Goal: Information Seeking & Learning: Check status

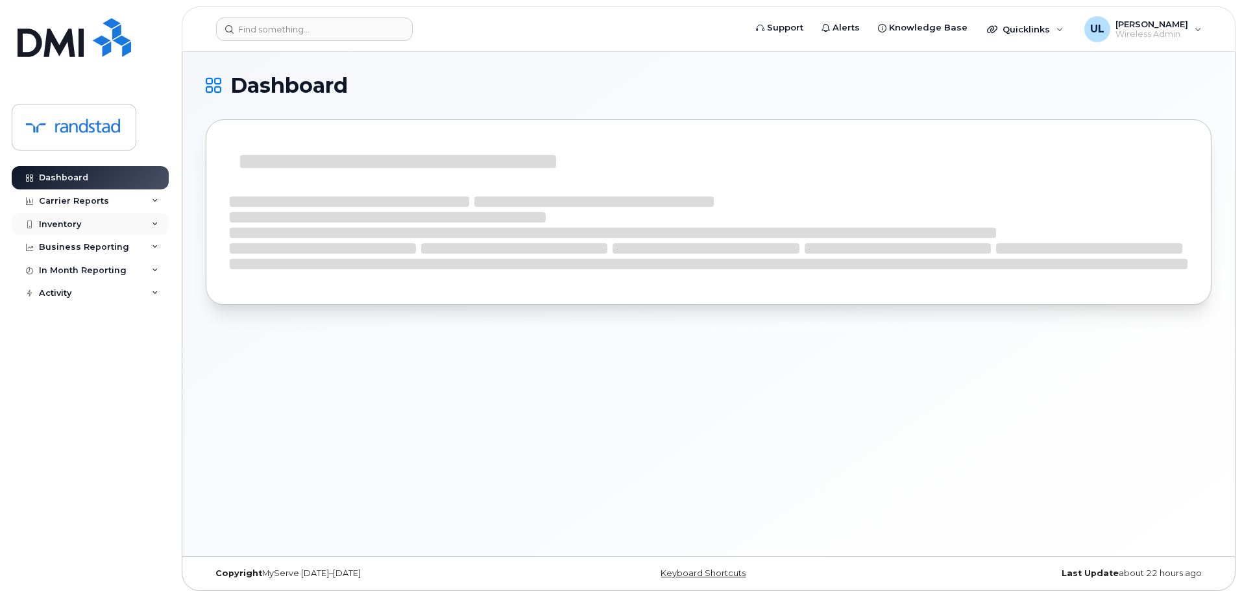
click at [81, 225] on div "Inventory" at bounding box center [90, 224] width 157 height 23
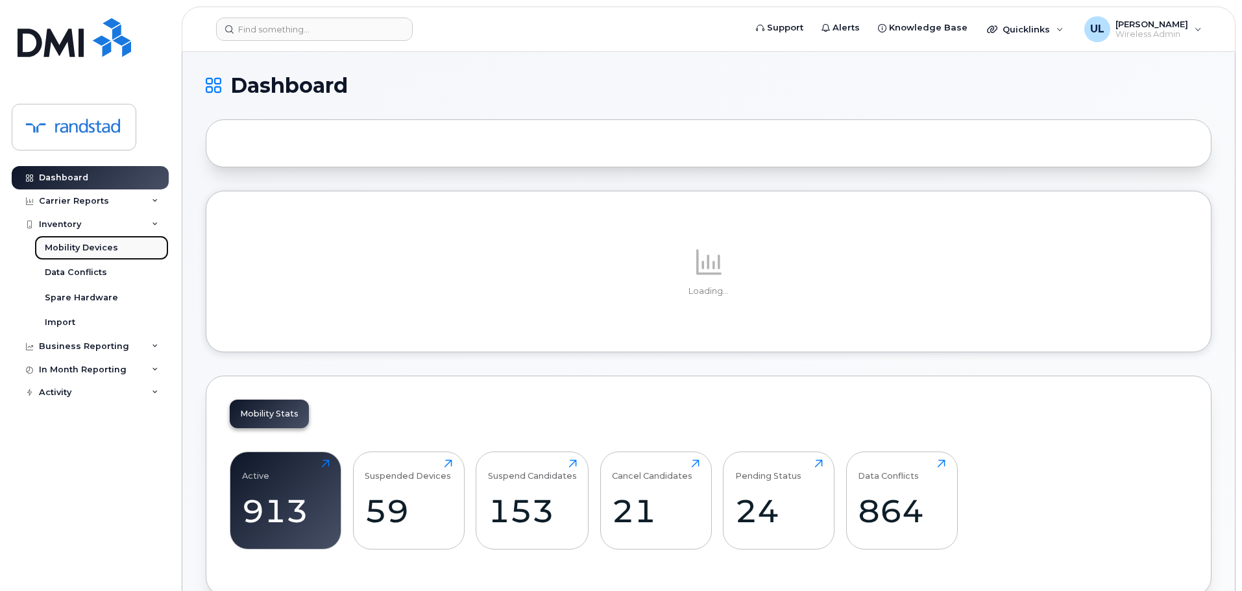
click at [85, 256] on link "Mobility Devices" at bounding box center [101, 247] width 134 height 25
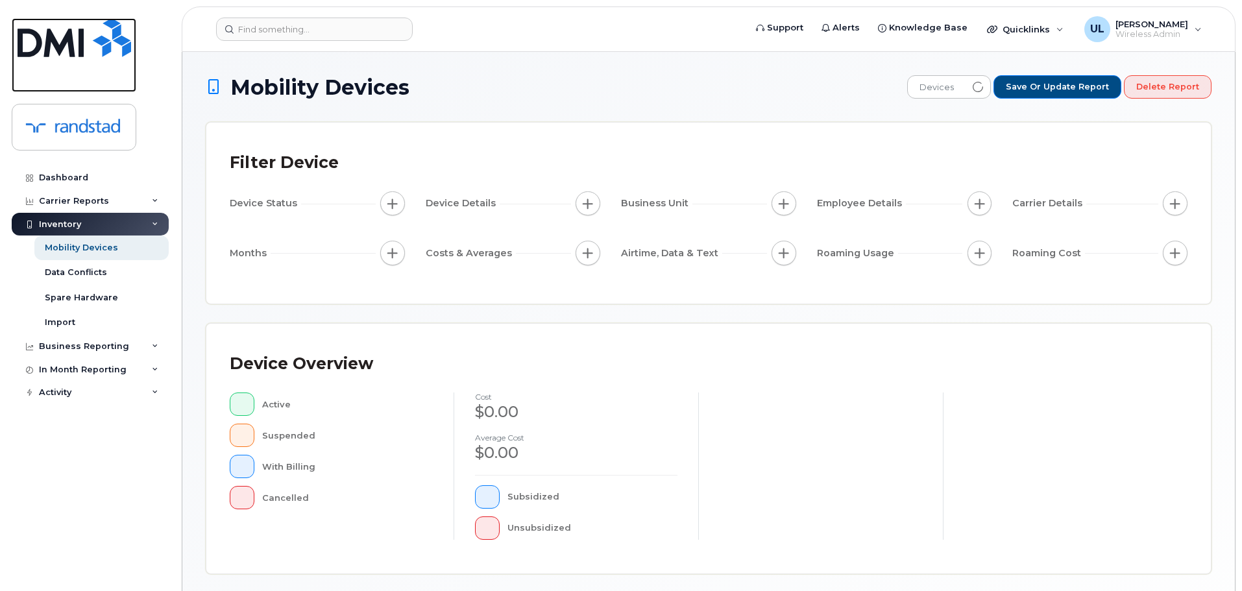
click at [94, 47] on img at bounding box center [75, 37] width 114 height 39
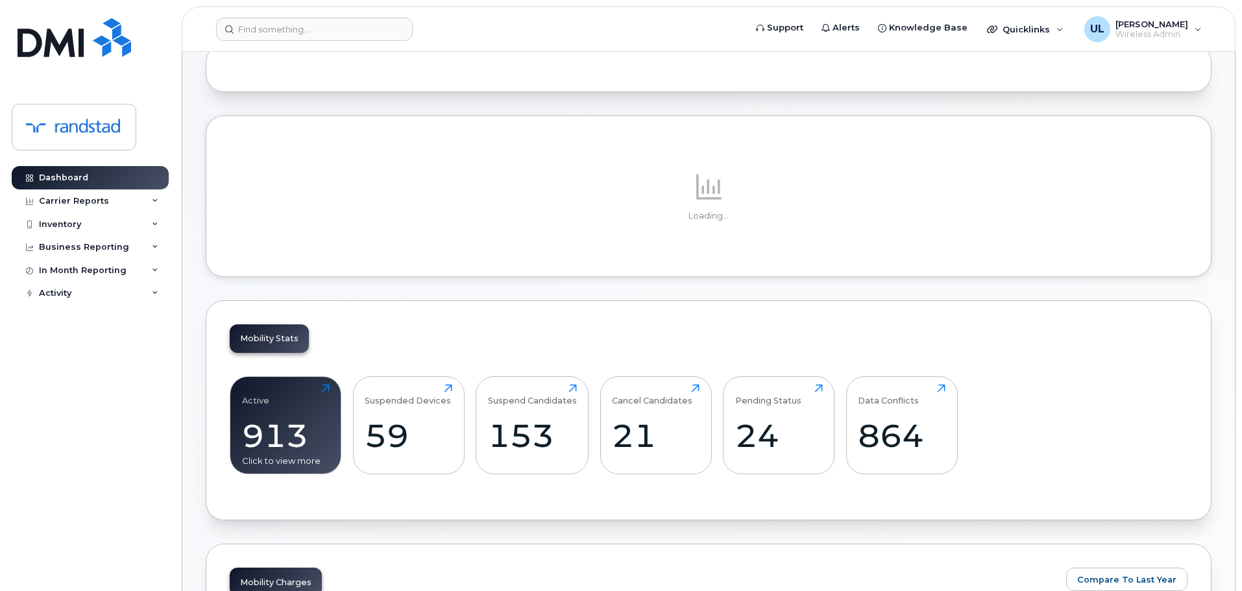
scroll to position [195, 0]
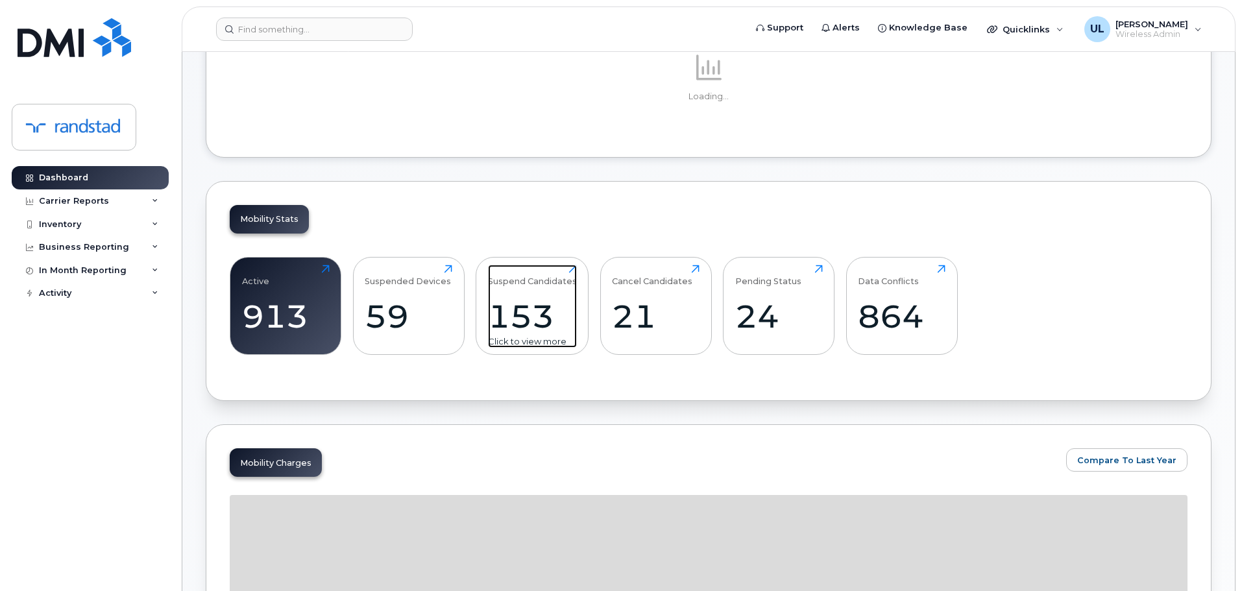
click at [534, 304] on div "153" at bounding box center [532, 316] width 89 height 38
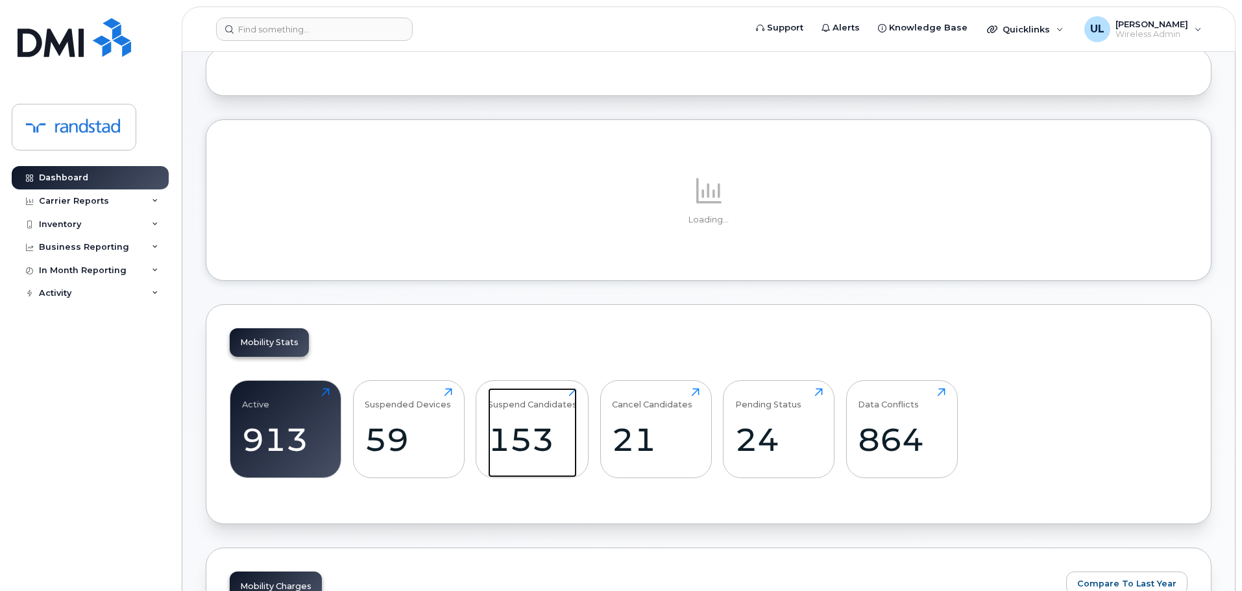
scroll to position [0, 0]
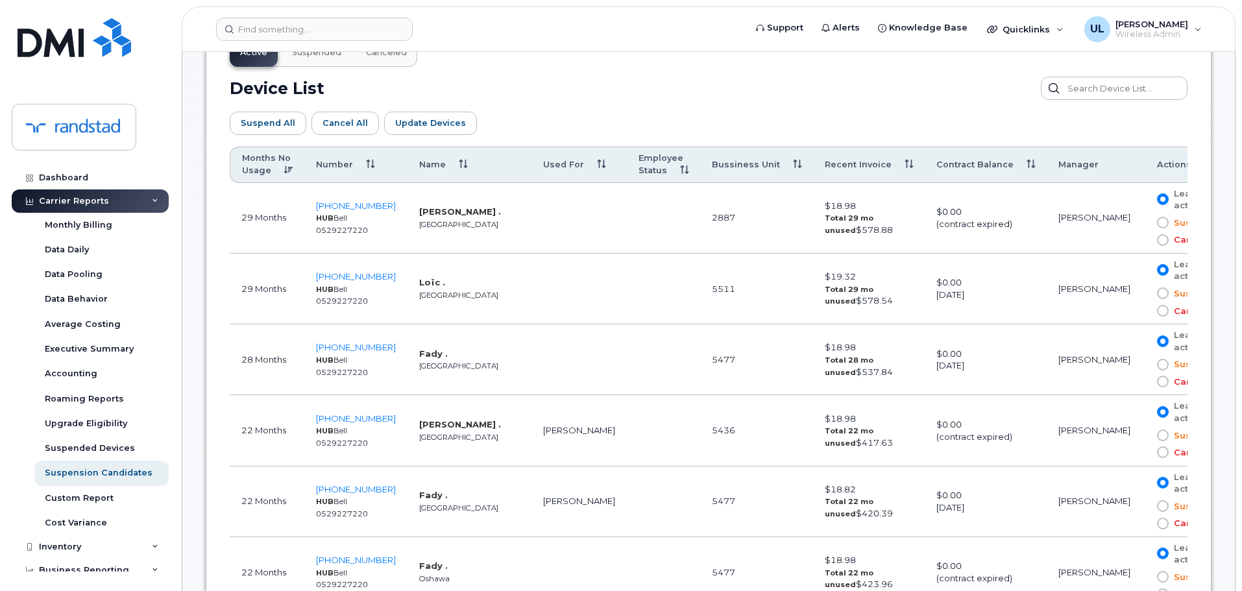
scroll to position [714, 0]
click at [936, 167] on th "Contract Balance" at bounding box center [985, 166] width 122 height 36
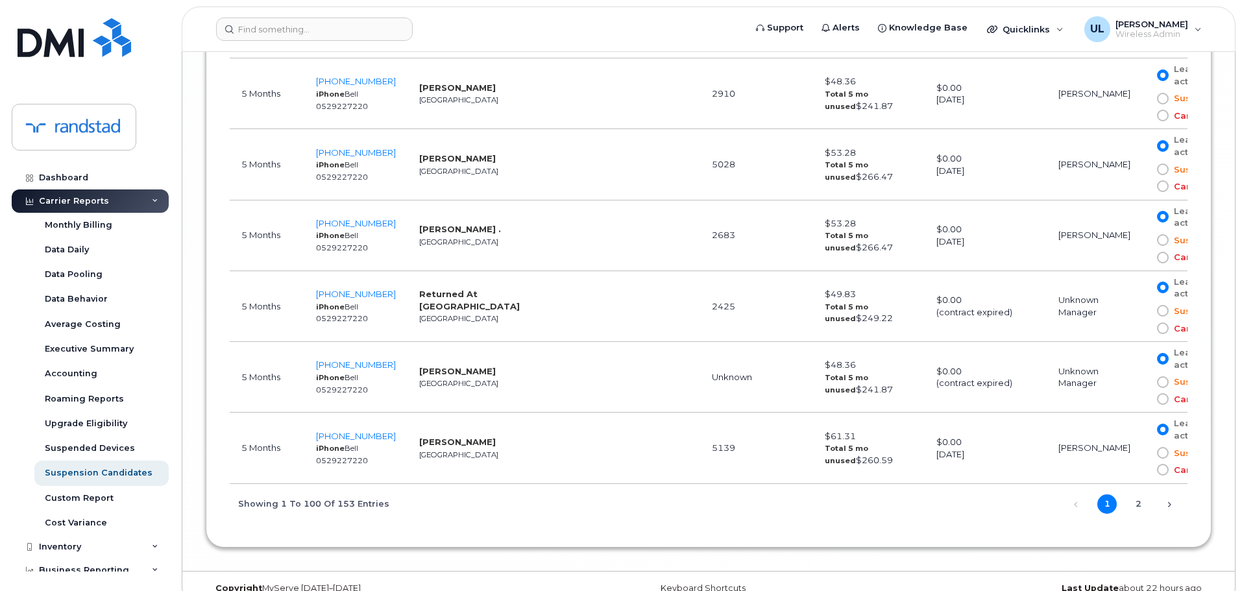
scroll to position [7522, 0]
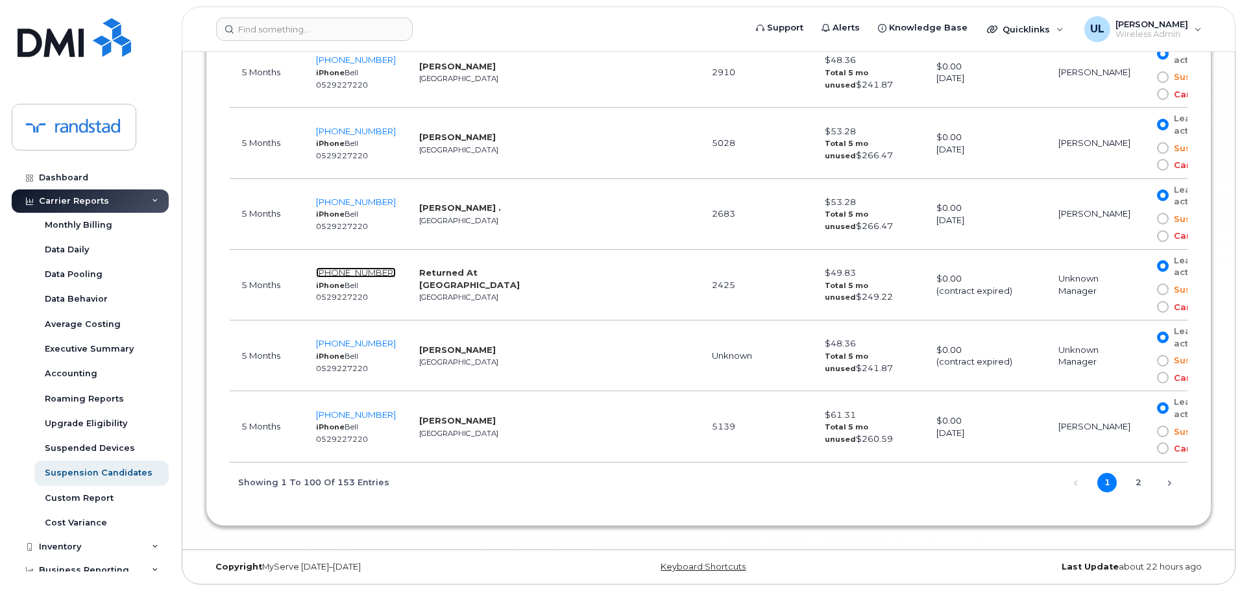
click at [337, 274] on span "[PHONE_NUMBER]" at bounding box center [356, 272] width 80 height 10
click at [1133, 476] on link "2" at bounding box center [1137, 482] width 19 height 19
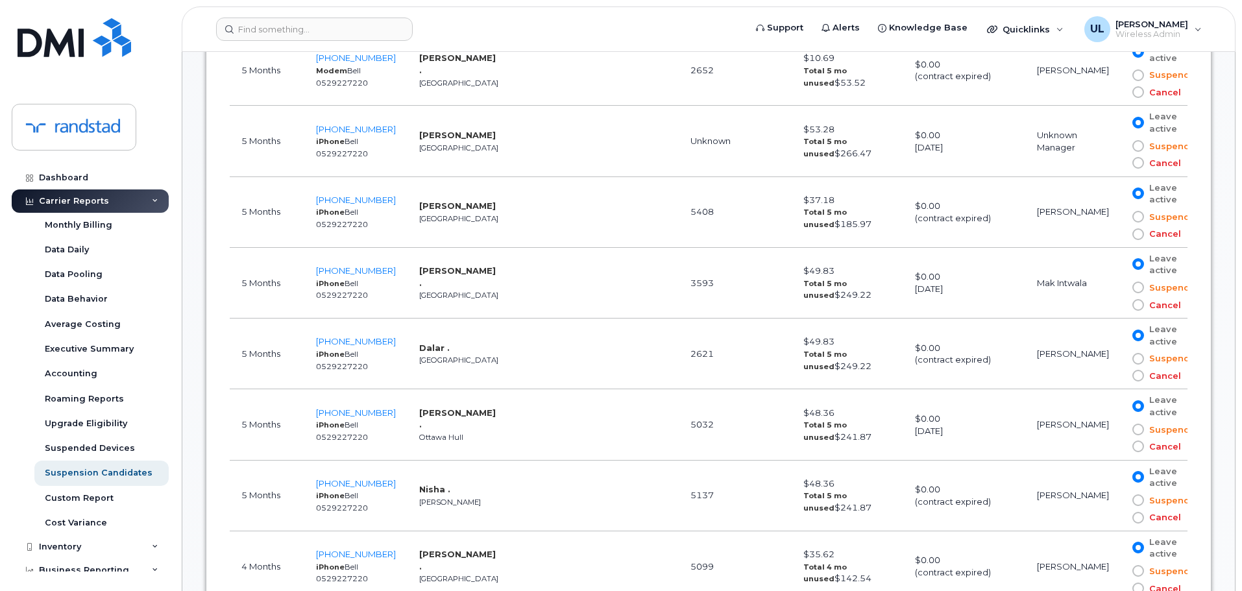
scroll to position [689, 0]
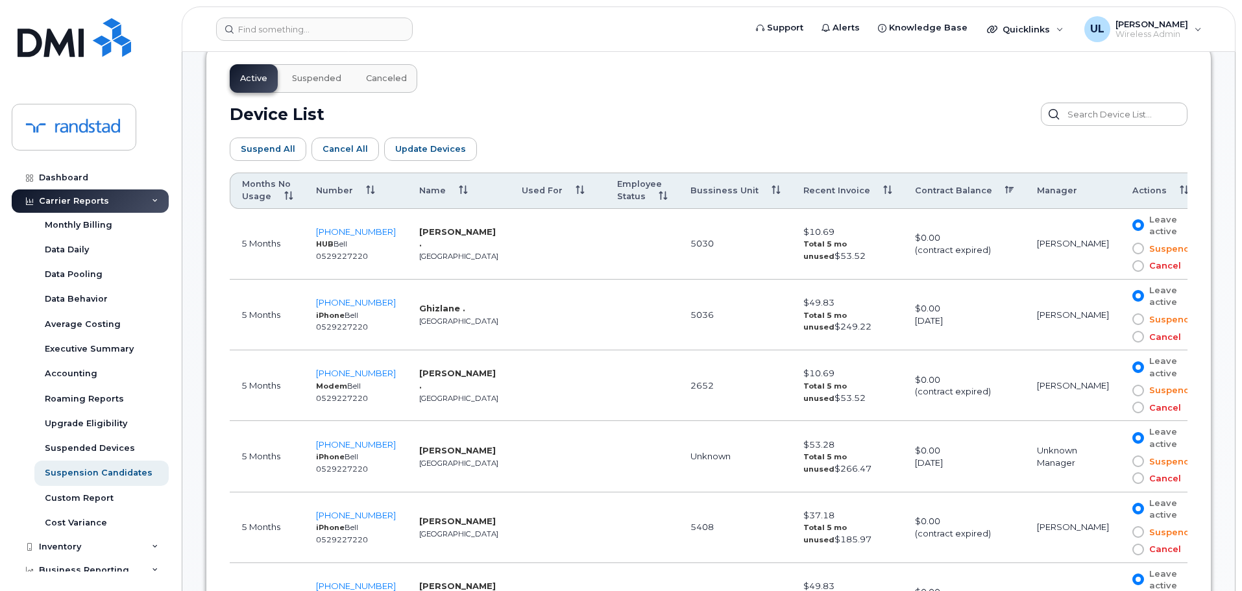
click at [629, 302] on td at bounding box center [641, 315] width 73 height 71
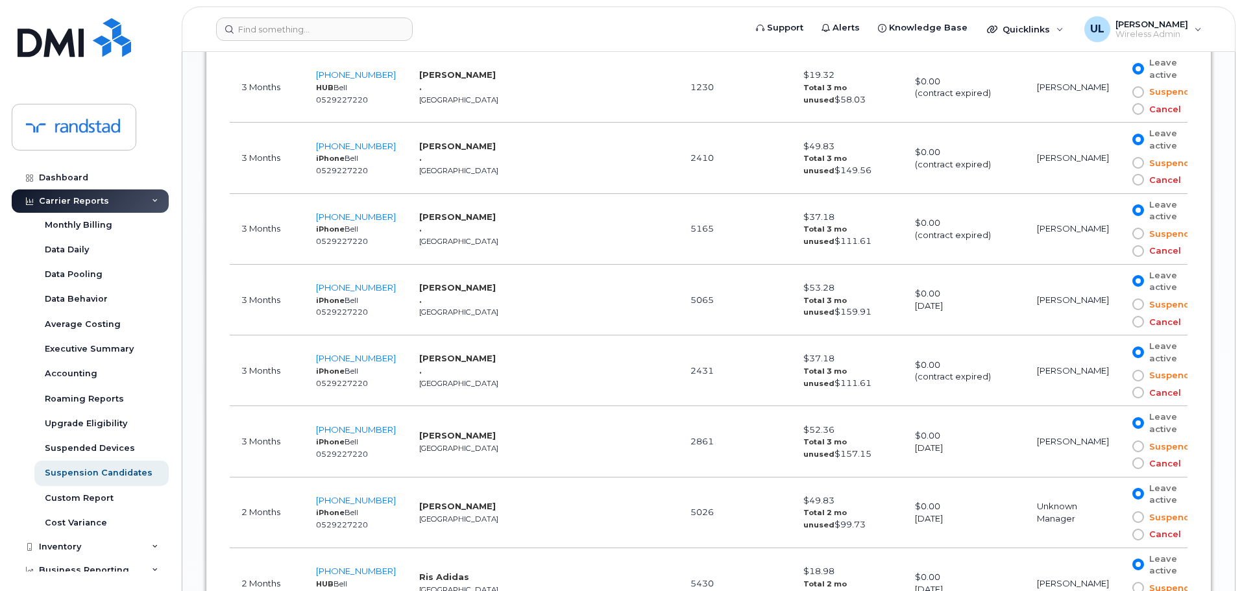
scroll to position [4192, 0]
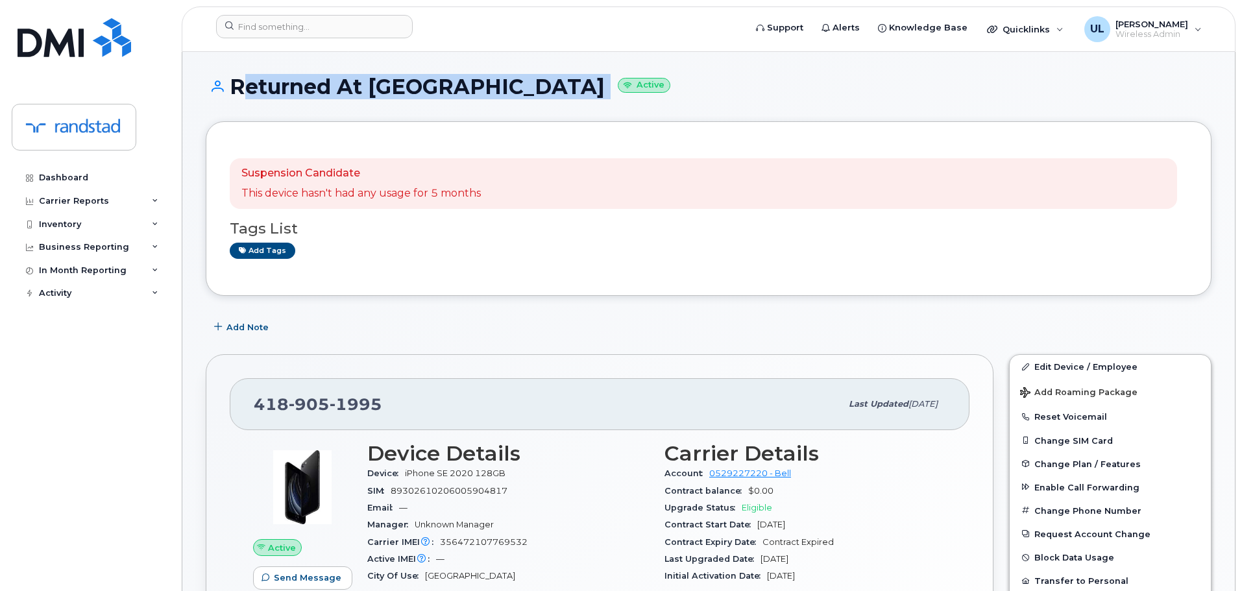
drag, startPoint x: 232, startPoint y: 85, endPoint x: 444, endPoint y: 86, distance: 212.8
click at [444, 86] on h1 "Returned At Aimia Active" at bounding box center [708, 86] width 1005 height 23
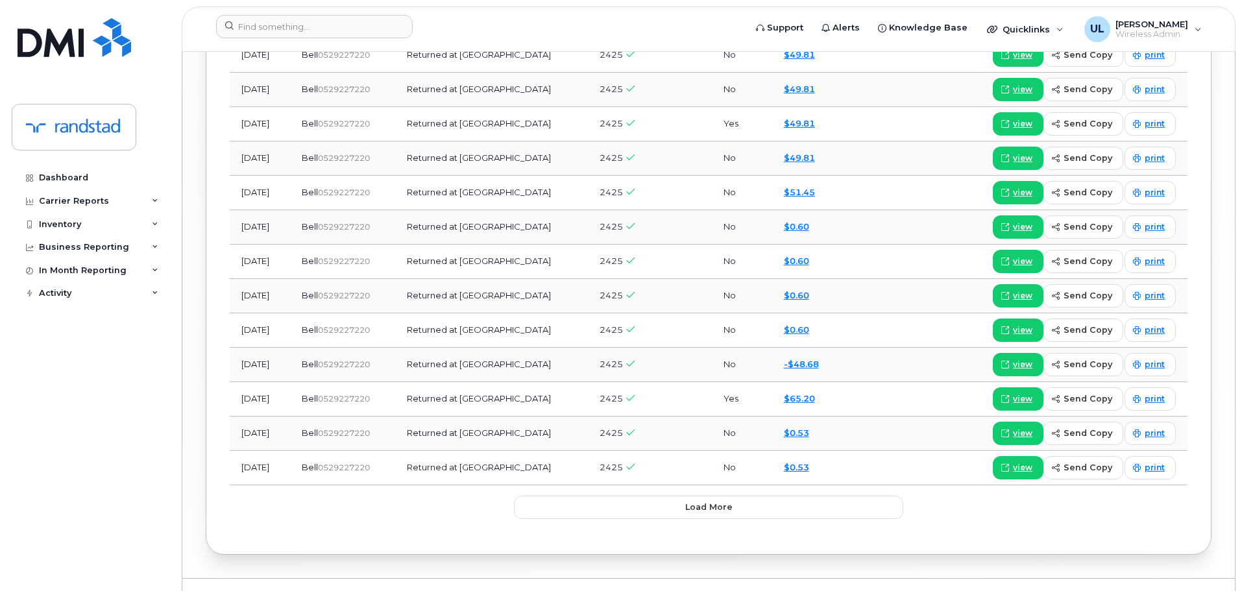
scroll to position [1550, 0]
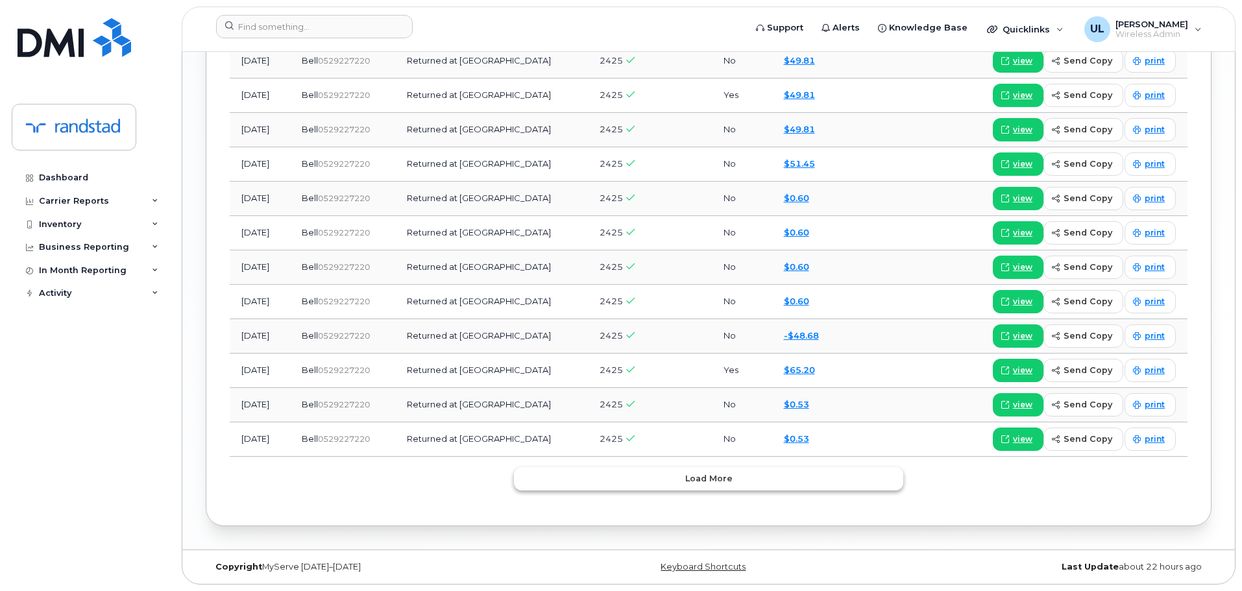
click at [625, 477] on button "Load more" at bounding box center [708, 478] width 389 height 23
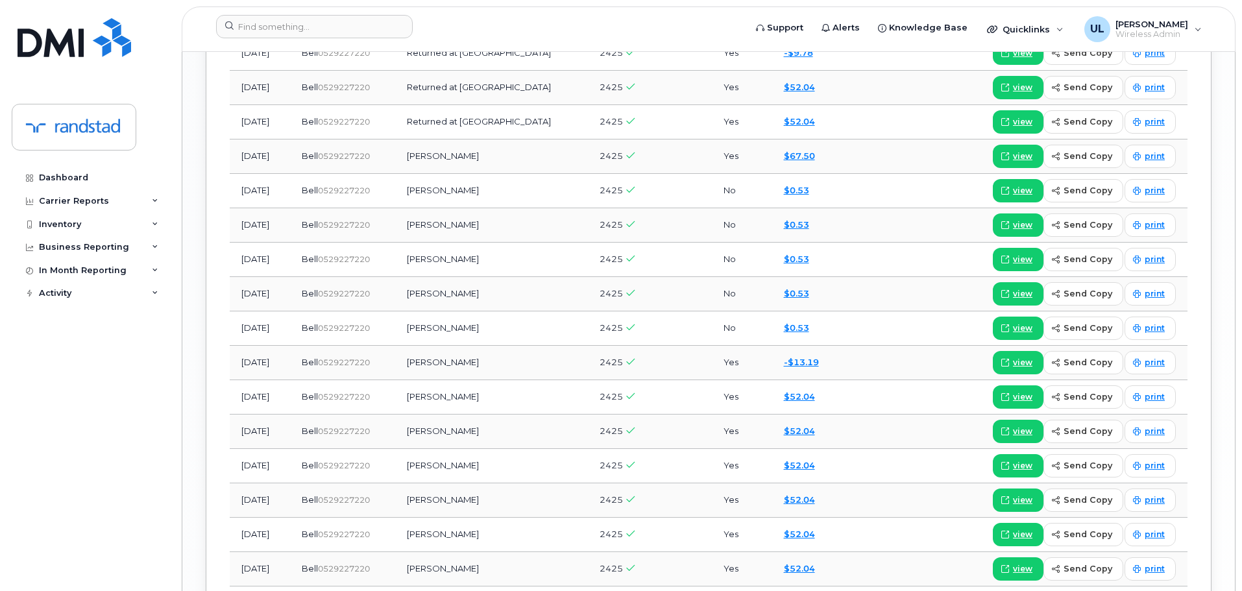
scroll to position [2004, 0]
drag, startPoint x: 438, startPoint y: 159, endPoint x: 523, endPoint y: 155, distance: 85.1
click at [523, 155] on td "Vanessa Olivier" at bounding box center [491, 157] width 193 height 34
copy td "Vanessa Olivier"
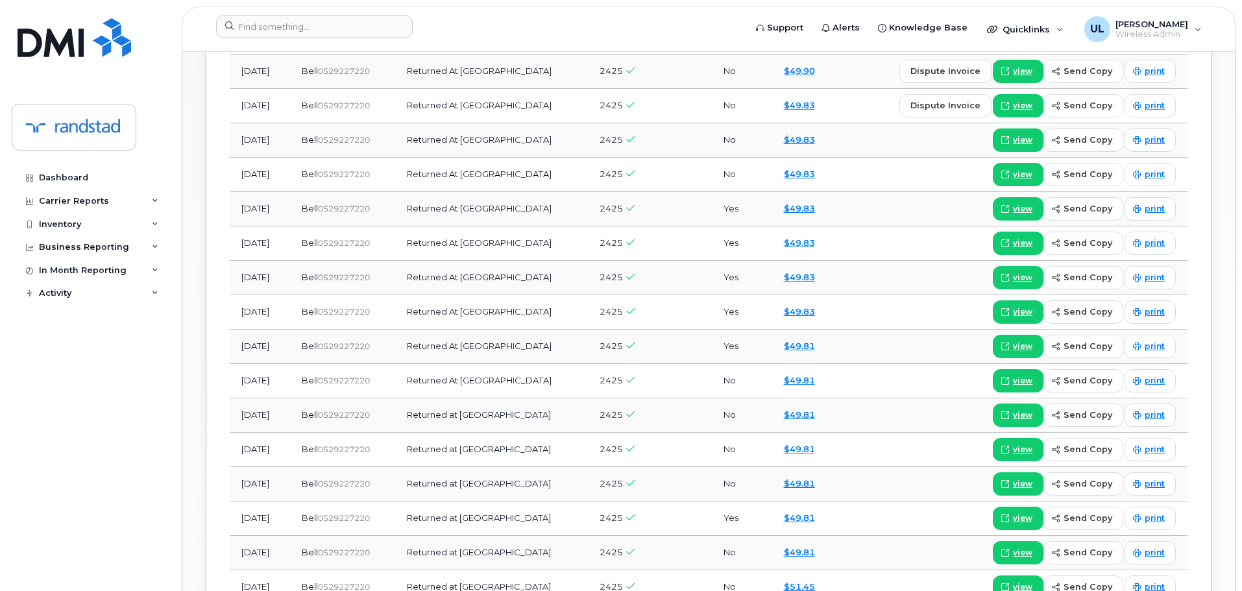
scroll to position [0, 0]
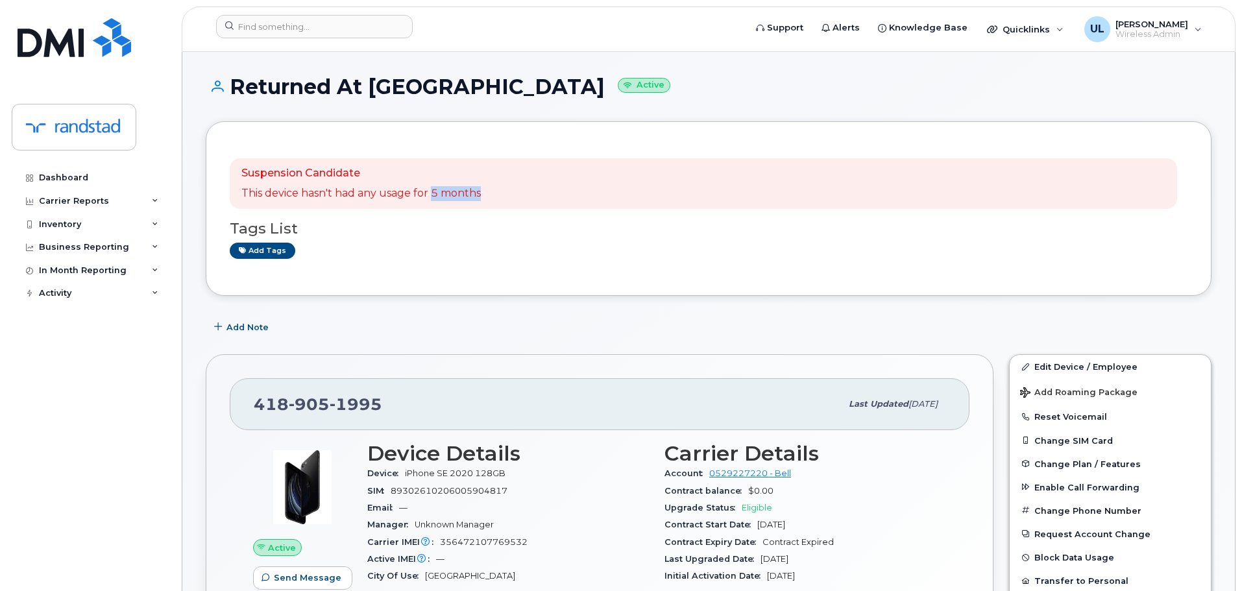
drag, startPoint x: 512, startPoint y: 194, endPoint x: 538, endPoint y: 194, distance: 25.9
click at [538, 194] on div "Suspension Candidate This device hasn't had any usage for 5 months" at bounding box center [703, 183] width 947 height 51
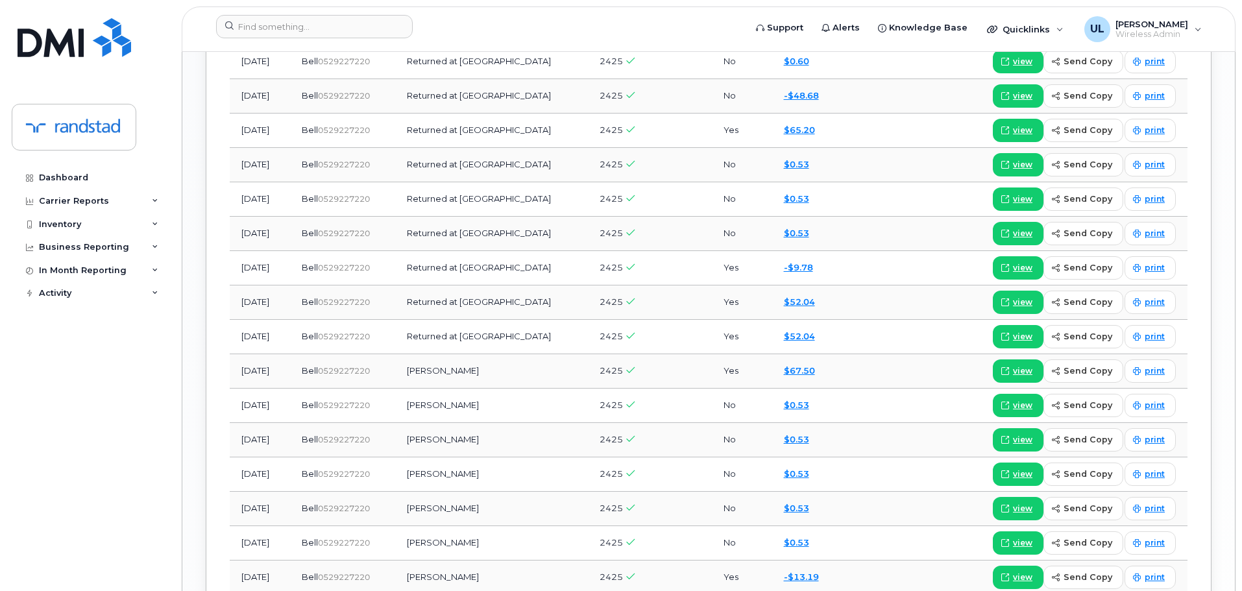
scroll to position [1566, 0]
